Goal: Transaction & Acquisition: Download file/media

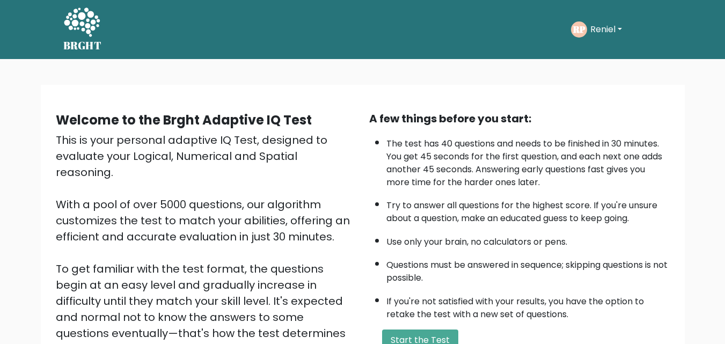
click at [623, 31] on button "Reniel" at bounding box center [606, 30] width 38 height 14
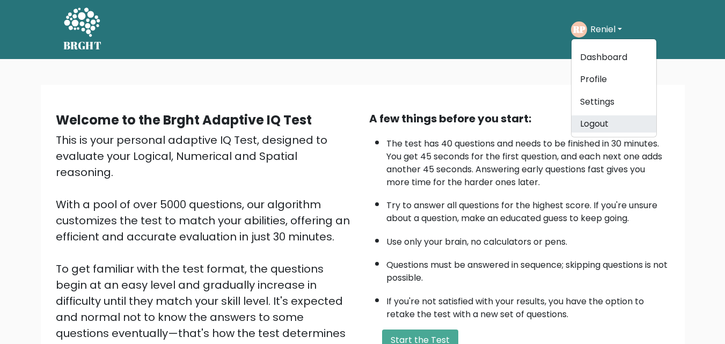
drag, startPoint x: 613, startPoint y: 122, endPoint x: 613, endPoint y: 114, distance: 7.5
click at [613, 121] on link "Logout" at bounding box center [614, 123] width 85 height 17
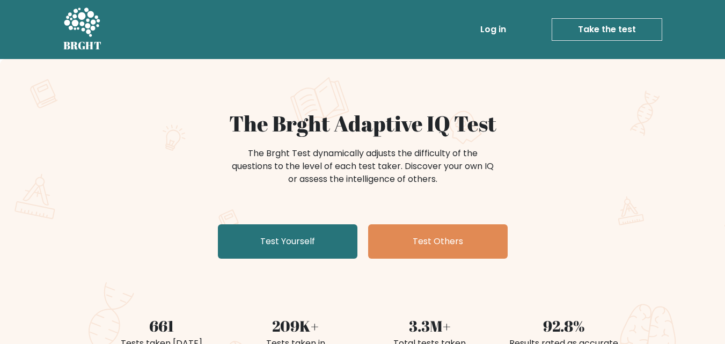
click at [504, 30] on link "Log in" at bounding box center [493, 29] width 34 height 21
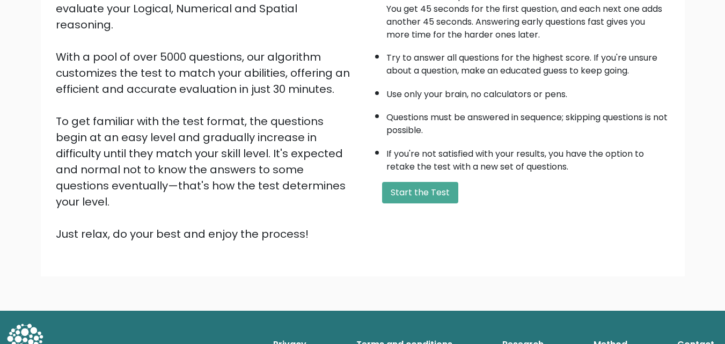
scroll to position [40, 0]
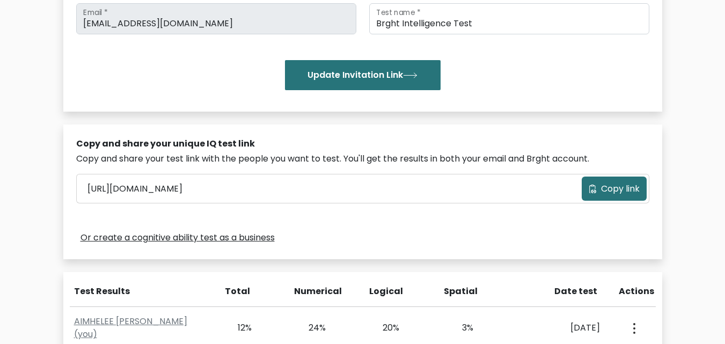
scroll to position [268, 0]
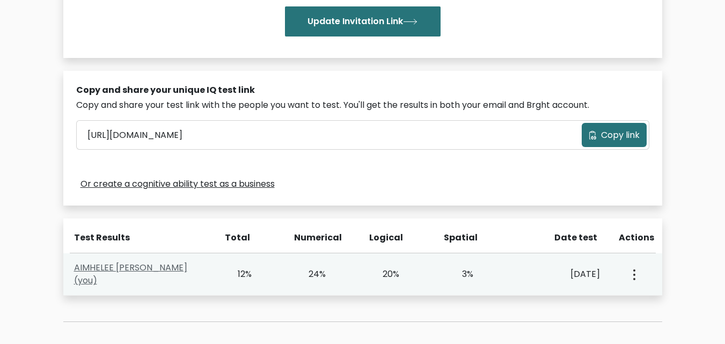
click at [155, 272] on link "AIMHELEE [PERSON_NAME] (you)" at bounding box center [130, 273] width 113 height 25
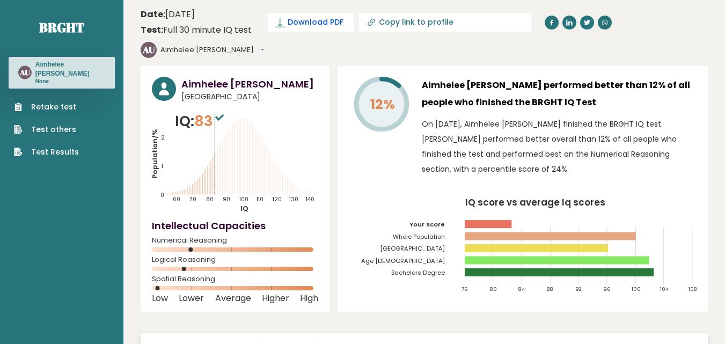
click at [307, 23] on span "Download PDF" at bounding box center [316, 22] width 56 height 11
